Goal: Information Seeking & Learning: Learn about a topic

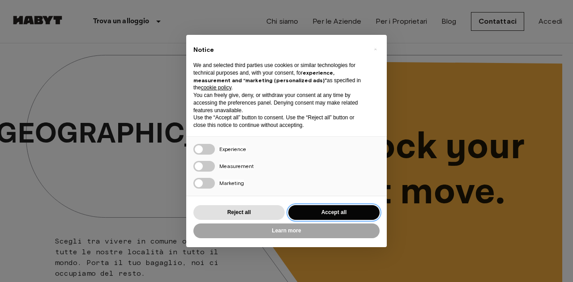
click at [330, 214] on button "Accept all" at bounding box center [333, 212] width 91 height 15
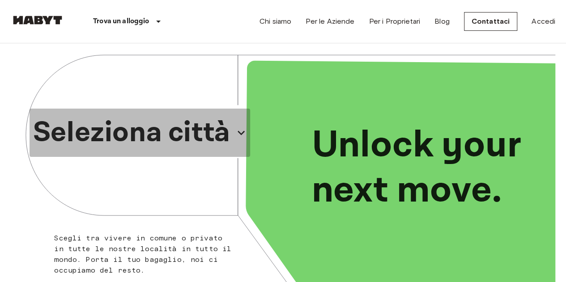
click at [213, 136] on button "Seleziona città" at bounding box center [140, 133] width 221 height 48
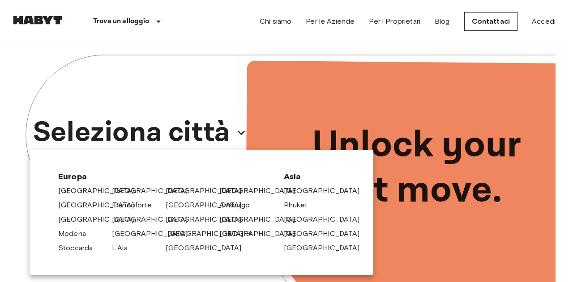
click at [176, 238] on link "[GEOGRAPHIC_DATA]" at bounding box center [209, 234] width 85 height 11
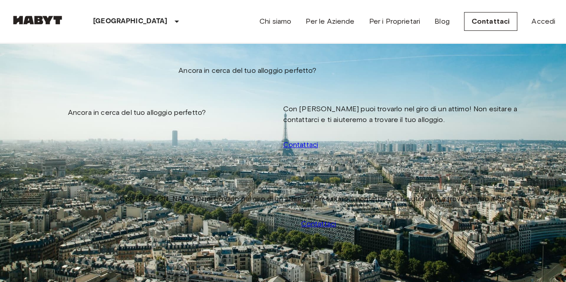
scroll to position [3, 0]
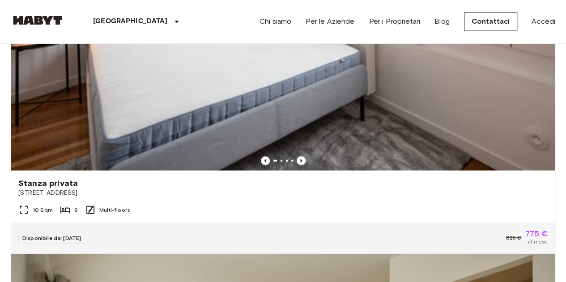
scroll to position [767, 0]
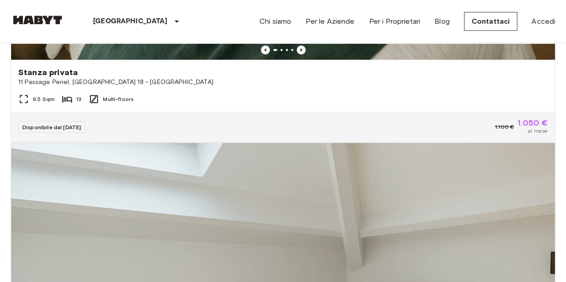
scroll to position [1335, 0]
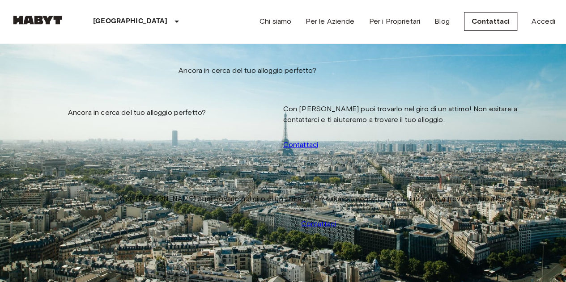
scroll to position [1335, 0]
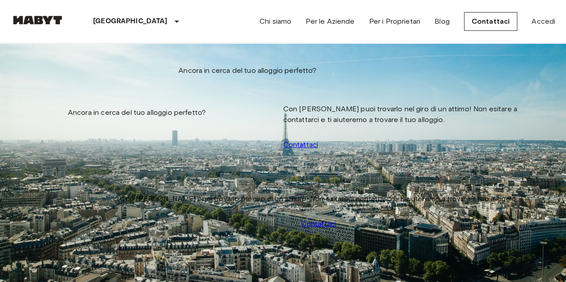
scroll to position [1335, 0]
